Goal: Find specific page/section: Find specific page/section

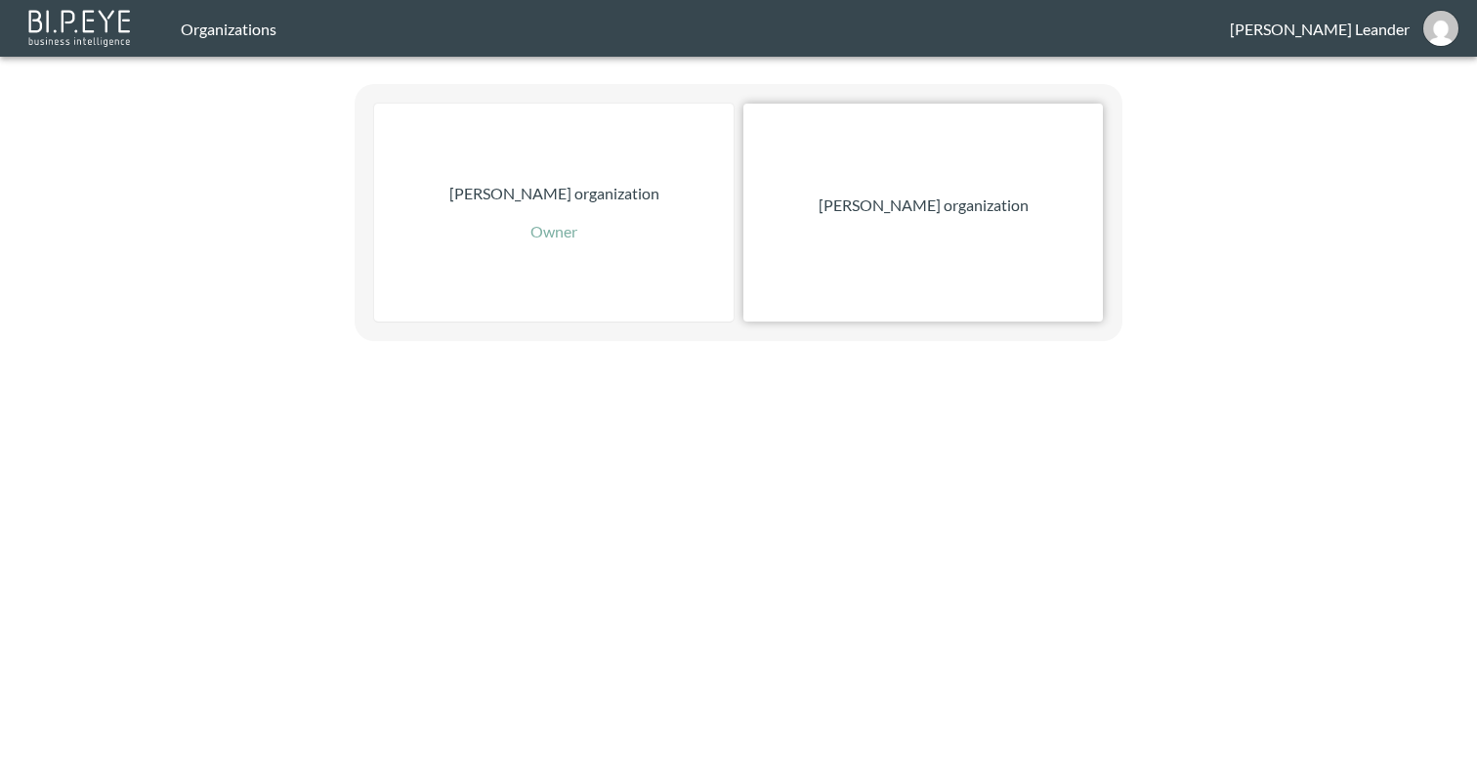
click at [908, 236] on div "[PERSON_NAME] organization" at bounding box center [922, 213] width 359 height 218
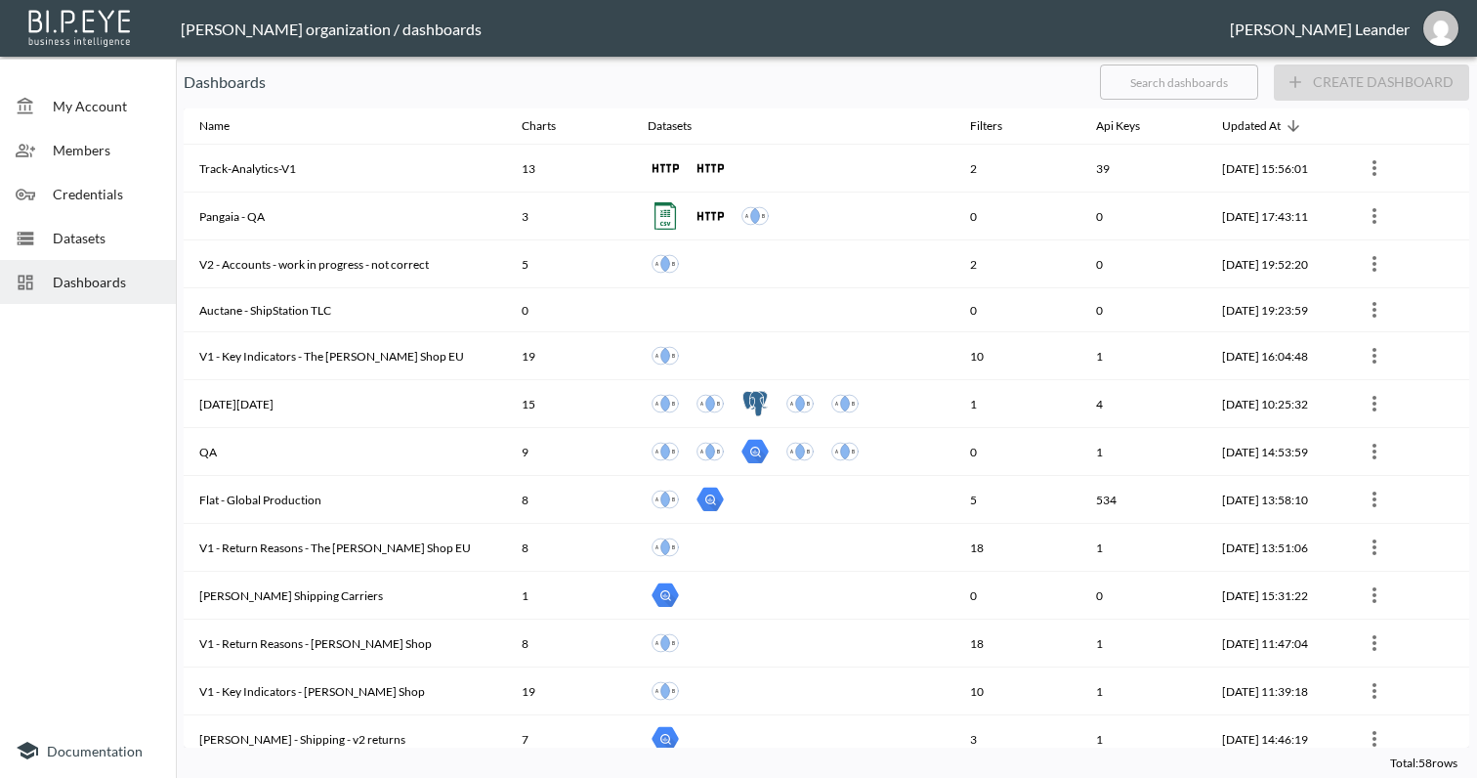
click at [111, 228] on span "Datasets" at bounding box center [106, 238] width 107 height 21
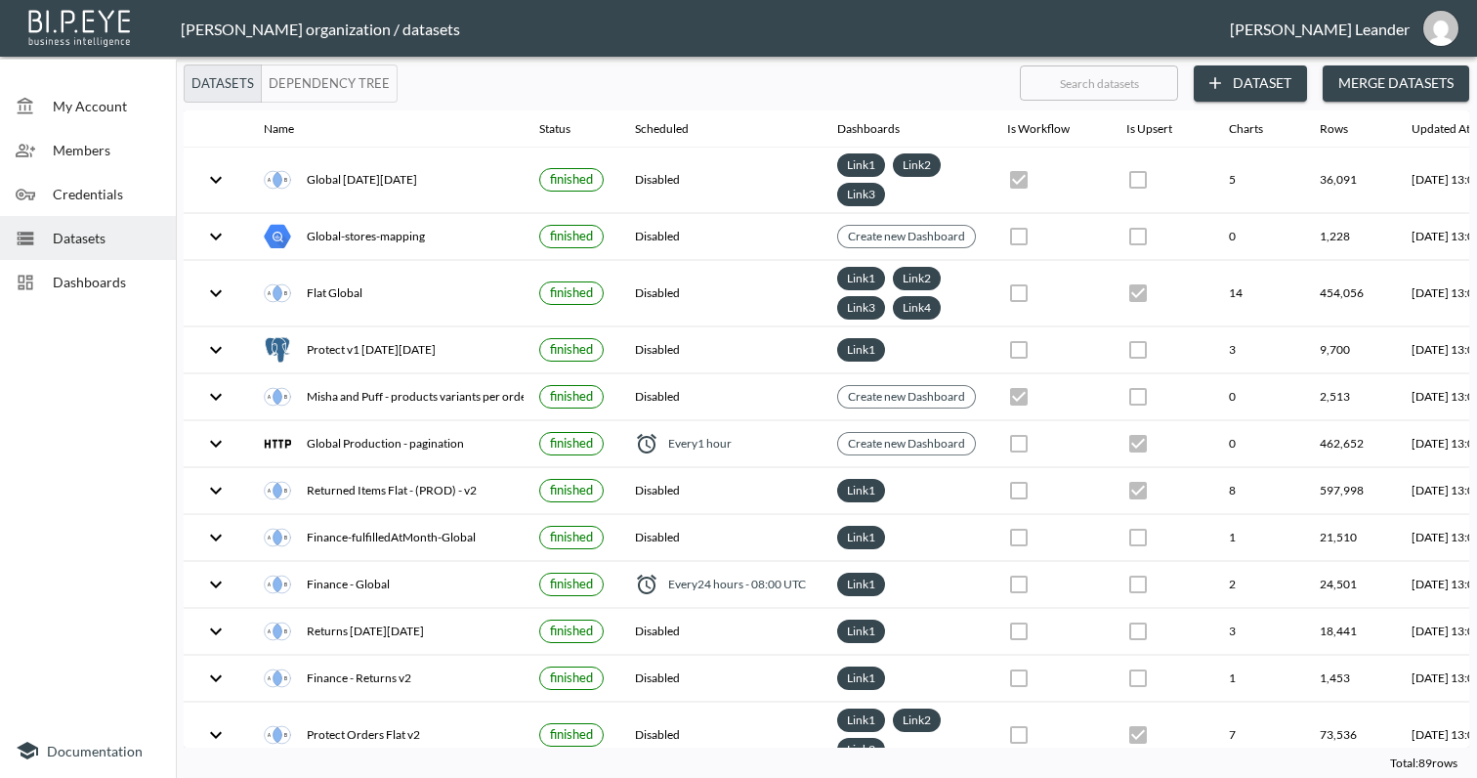
click at [1065, 79] on input "text" at bounding box center [1099, 83] width 158 height 49
type input "p"
checkbox input "false"
checkbox input "true"
checkbox input "false"
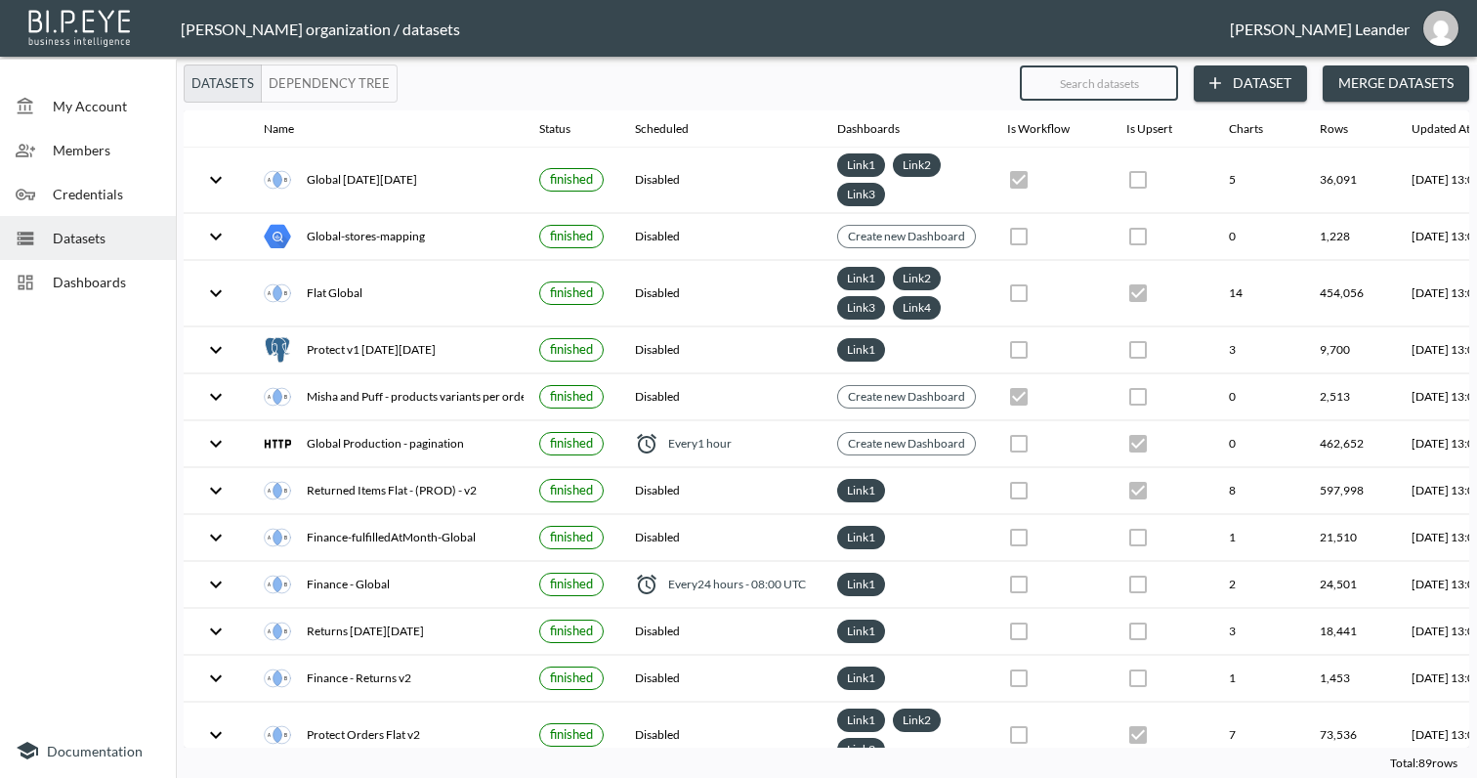
checkbox input "true"
checkbox input "false"
checkbox input "true"
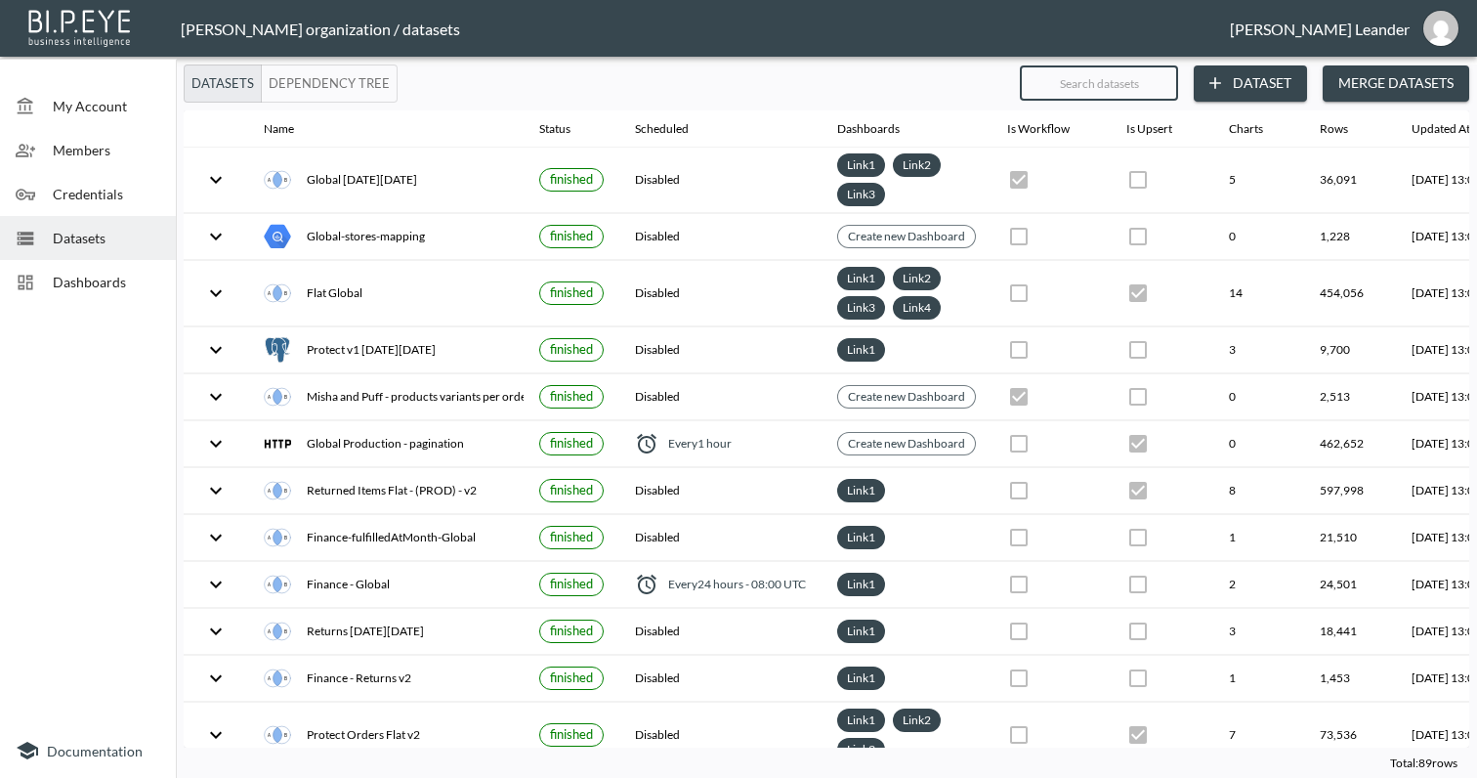
checkbox input "true"
type input "pa"
checkbox input "true"
checkbox input "false"
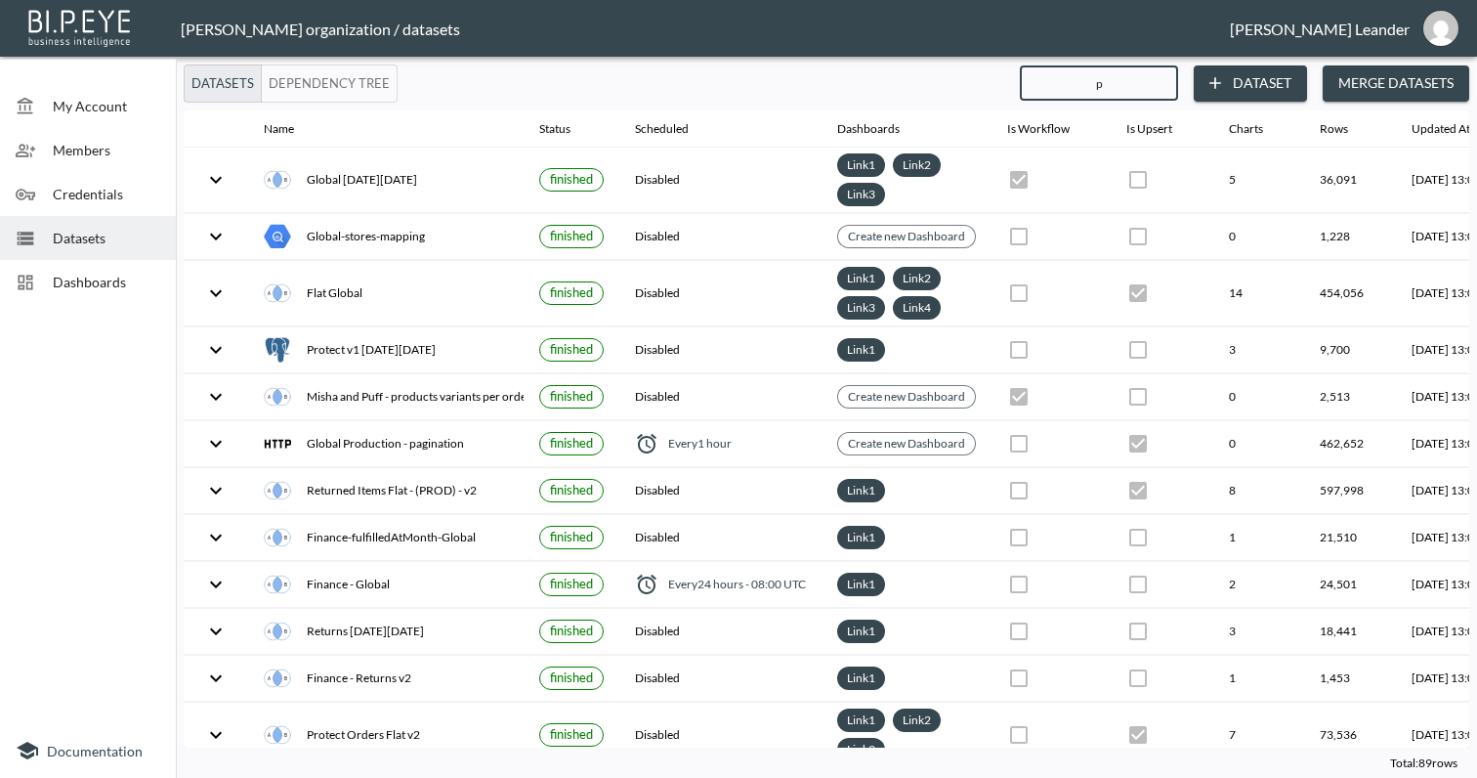
checkbox input "true"
checkbox input "false"
checkbox input "true"
checkbox input "false"
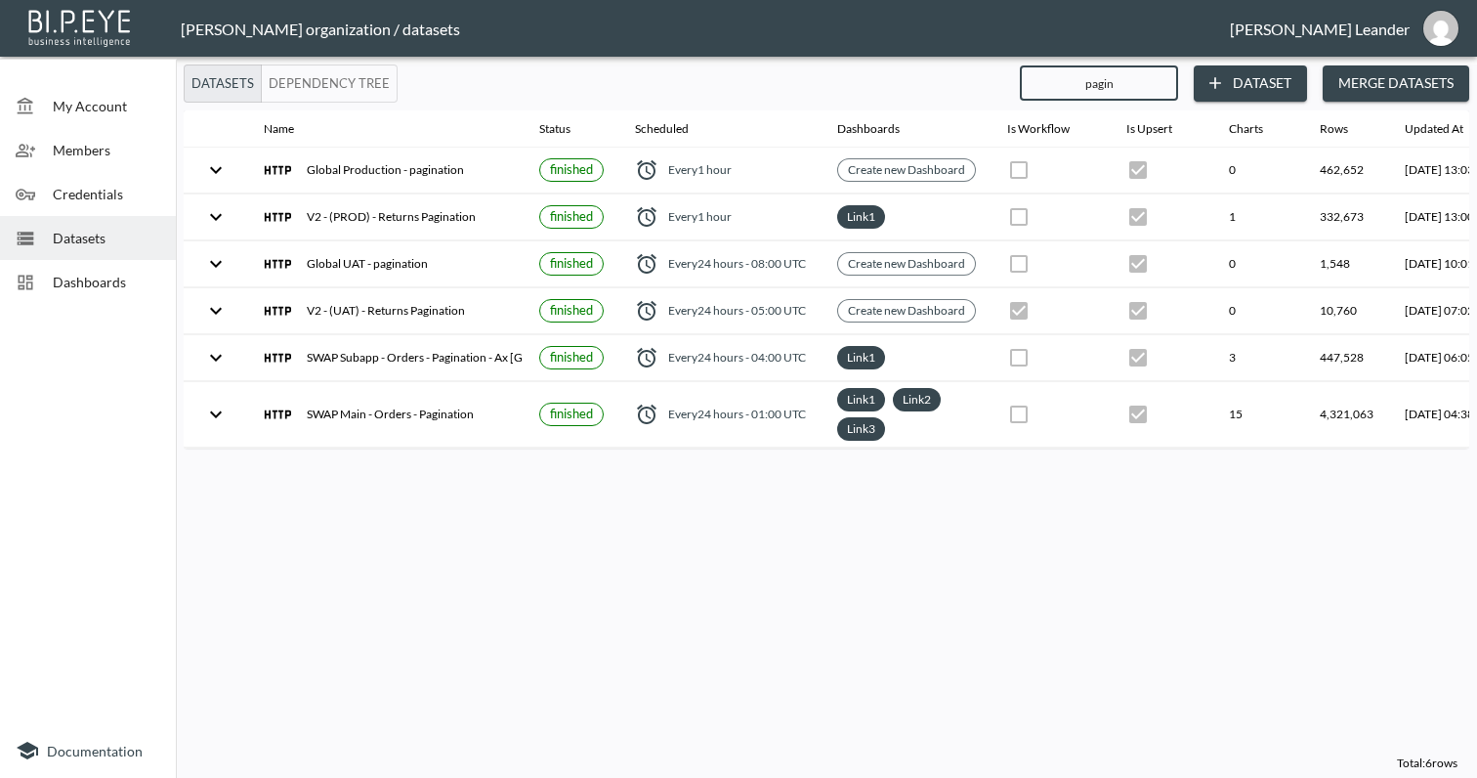
type input "pagina"
